Goal: Find specific page/section: Find specific page/section

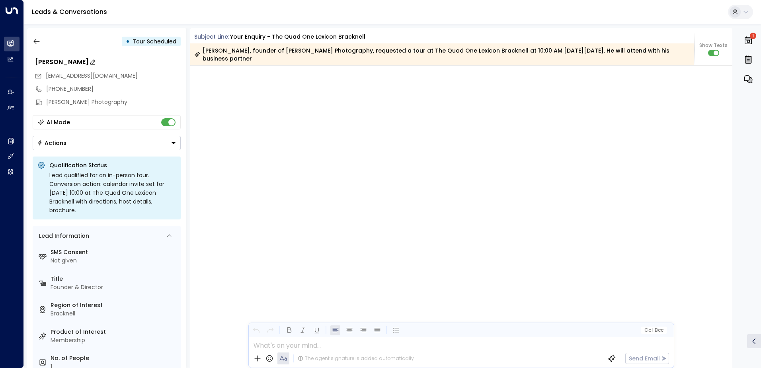
scroll to position [4373, 0]
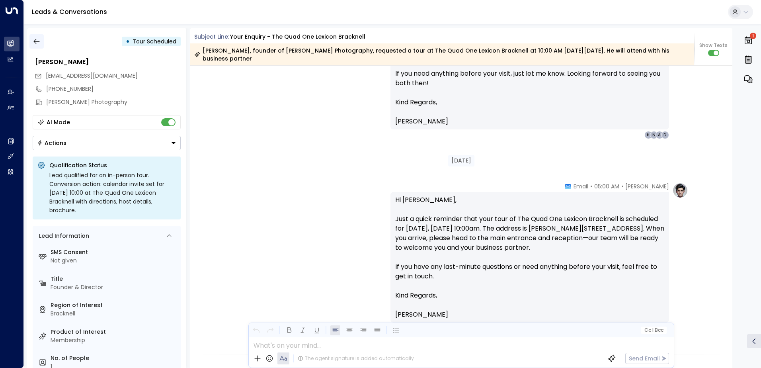
click at [37, 37] on icon "button" at bounding box center [37, 41] width 8 height 8
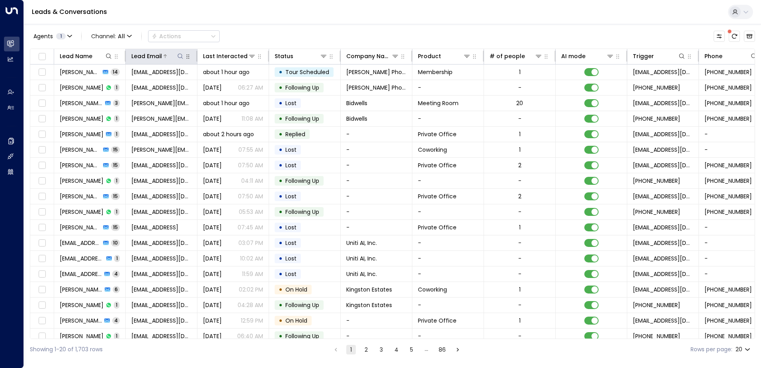
click at [179, 55] on icon at bounding box center [180, 56] width 6 height 6
type input "**********"
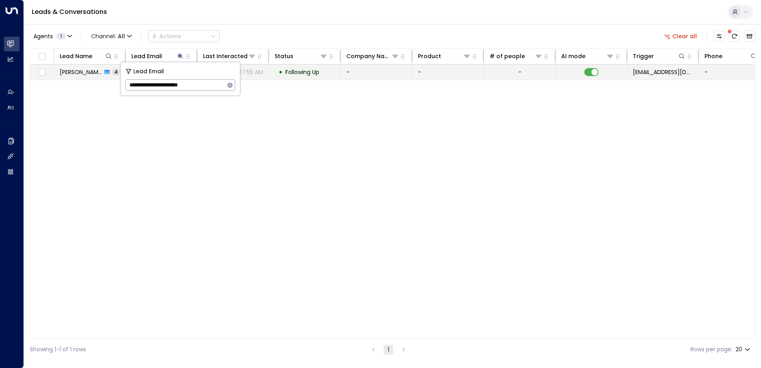
click at [302, 70] on span "Following Up" at bounding box center [302, 72] width 34 height 8
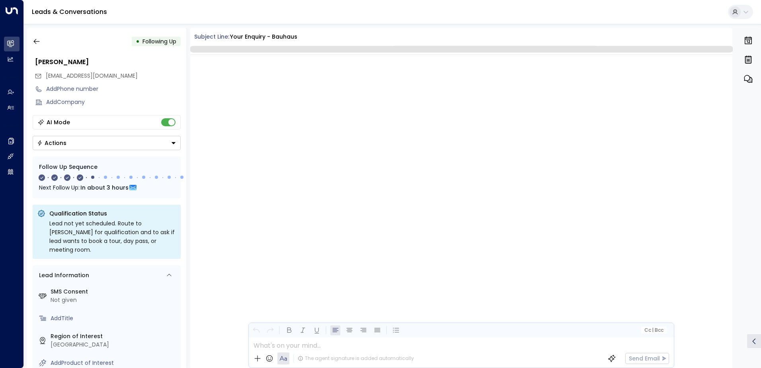
scroll to position [870, 0]
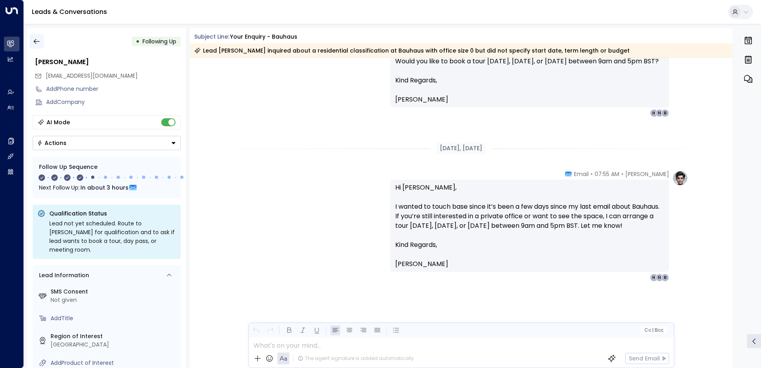
click at [35, 42] on icon "button" at bounding box center [37, 41] width 8 height 8
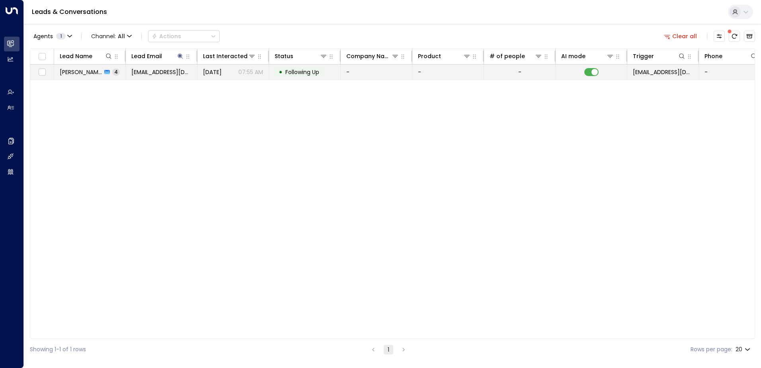
click at [301, 72] on span "Following Up" at bounding box center [302, 72] width 34 height 8
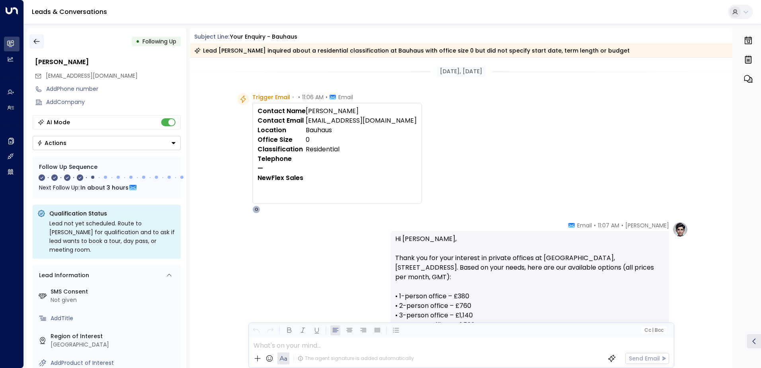
click at [35, 43] on icon "button" at bounding box center [36, 41] width 6 height 5
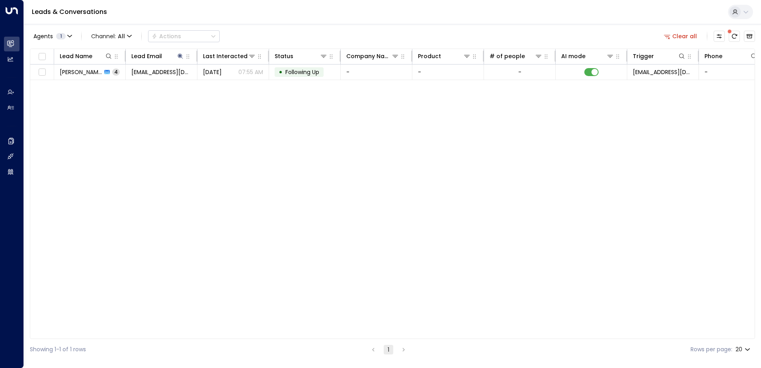
click at [683, 39] on button "Clear all" at bounding box center [680, 36] width 40 height 11
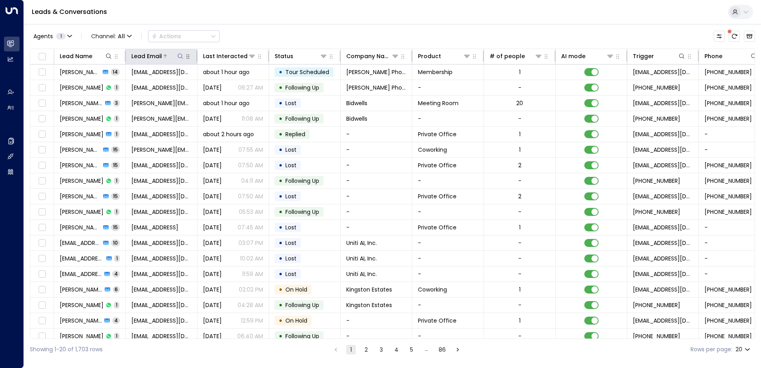
click at [179, 56] on icon at bounding box center [180, 56] width 6 height 6
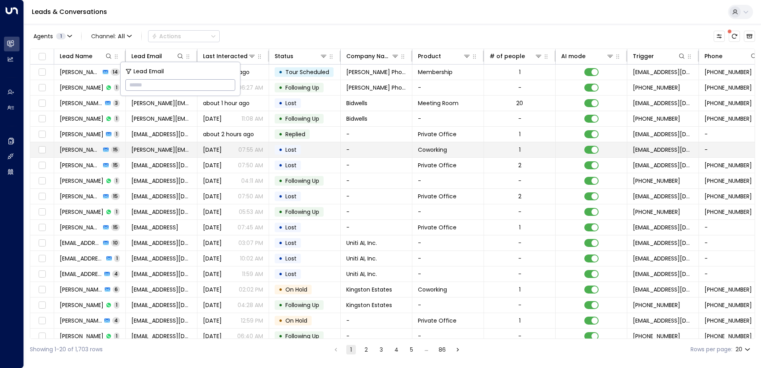
type input "**********"
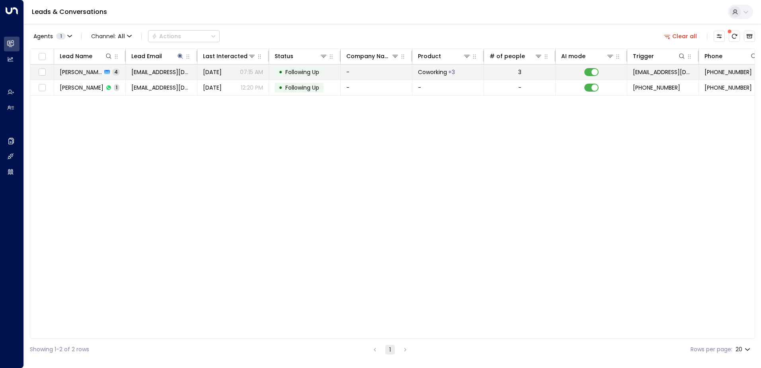
click at [308, 73] on span "Following Up" at bounding box center [302, 72] width 34 height 8
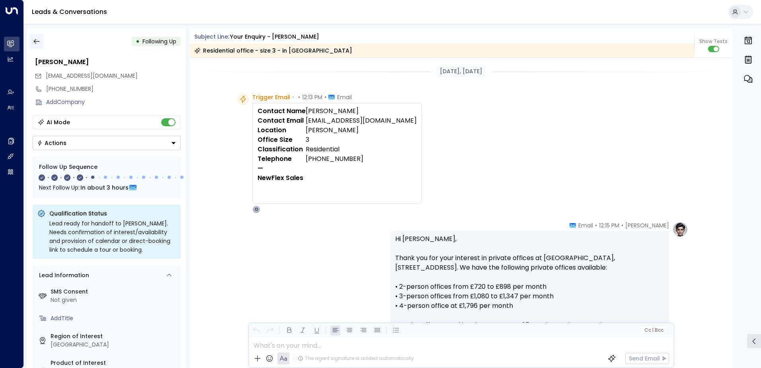
click at [35, 43] on icon "button" at bounding box center [37, 41] width 8 height 8
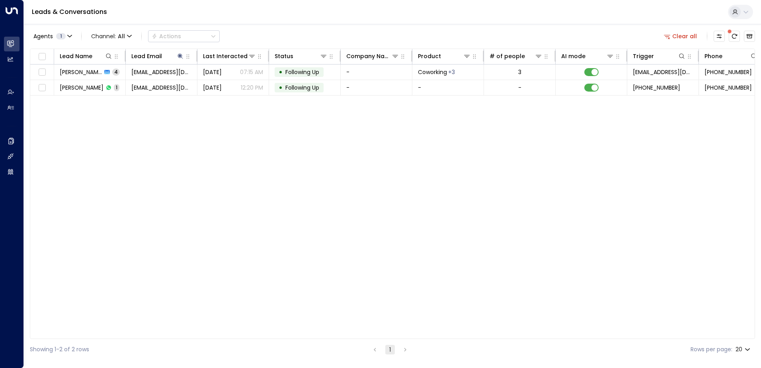
click at [687, 35] on button "Clear all" at bounding box center [680, 36] width 40 height 11
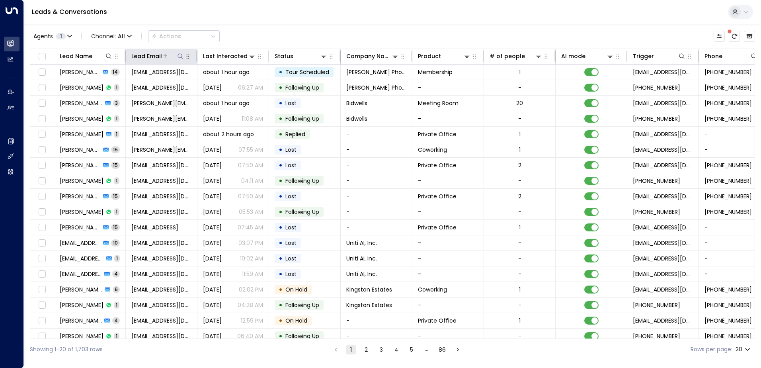
click at [182, 57] on icon at bounding box center [180, 56] width 6 height 6
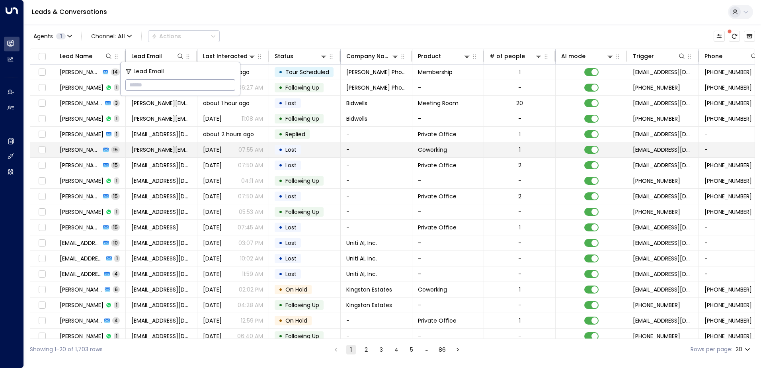
type input "**********"
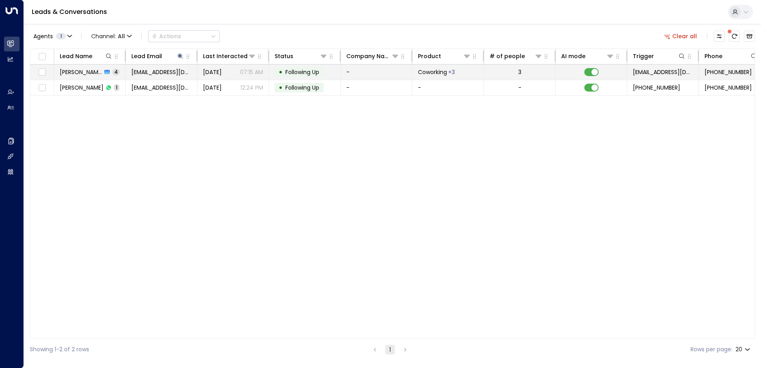
click at [298, 72] on span "Following Up" at bounding box center [302, 72] width 34 height 8
